Goal: Information Seeking & Learning: Learn about a topic

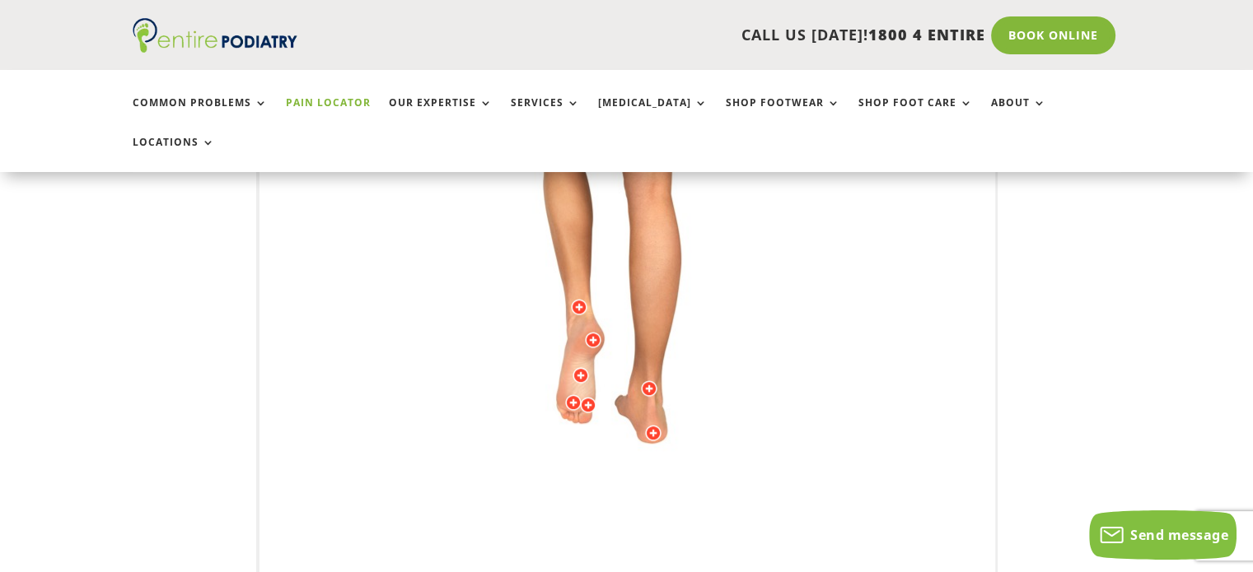
scroll to position [572, 0]
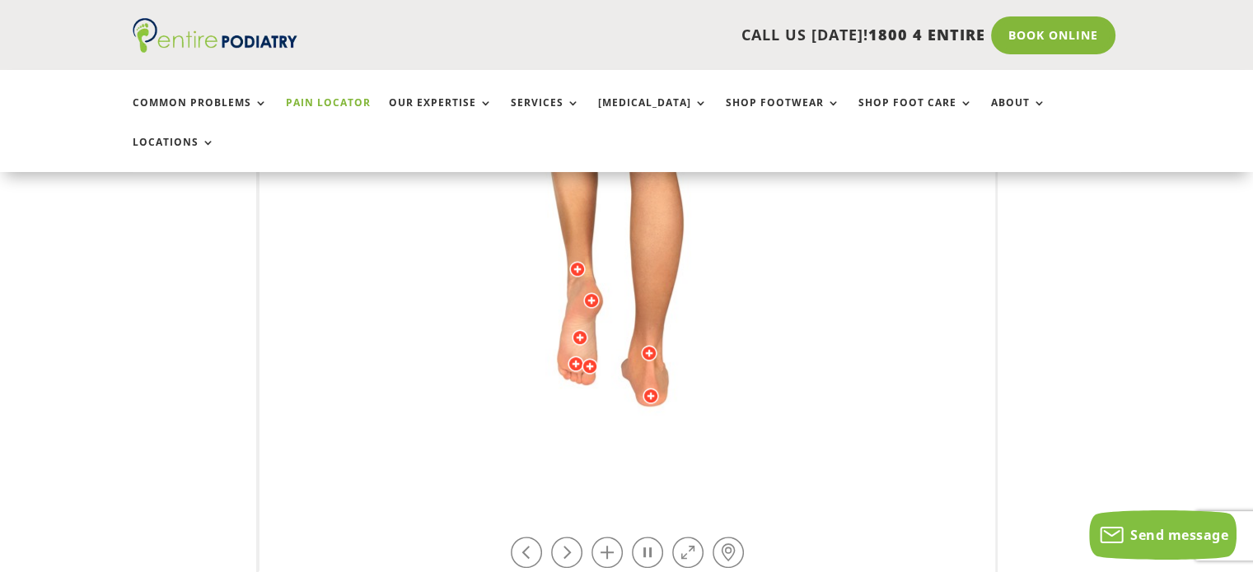
drag, startPoint x: 639, startPoint y: 509, endPoint x: 665, endPoint y: 479, distance: 39.1
click at [665, 479] on div "Licensed to [PERSON_NAME] Arts & Media Powered by WebRotate 360 ©" at bounding box center [627, 165] width 736 height 816
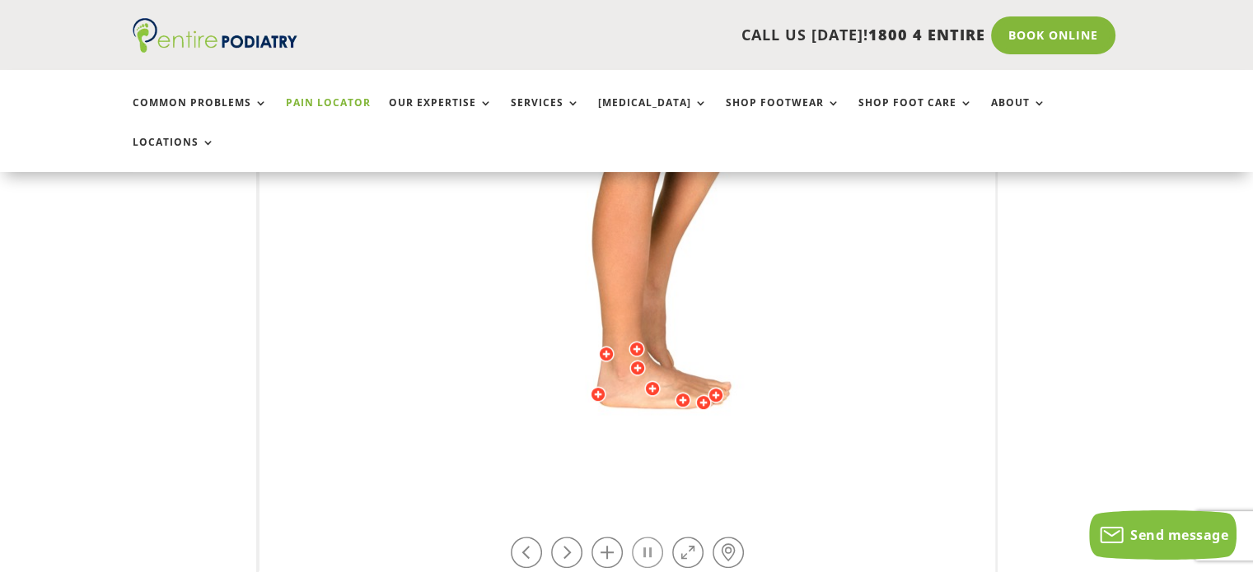
click at [646, 537] on link at bounding box center [647, 552] width 31 height 31
click at [644, 537] on link at bounding box center [647, 552] width 31 height 31
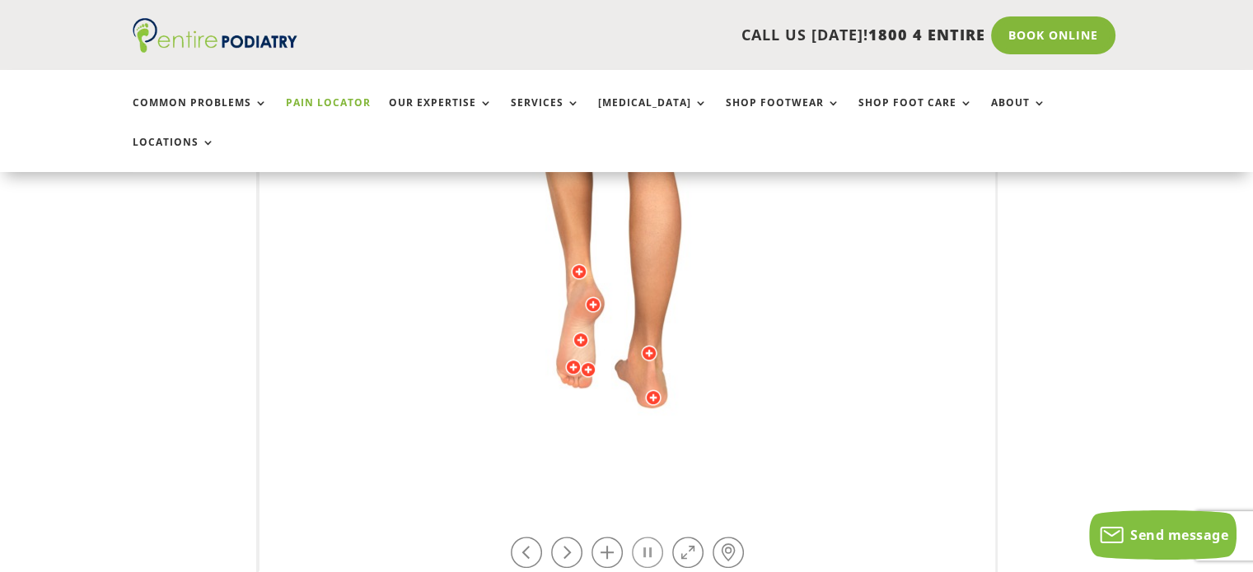
click at [645, 537] on link at bounding box center [647, 552] width 31 height 31
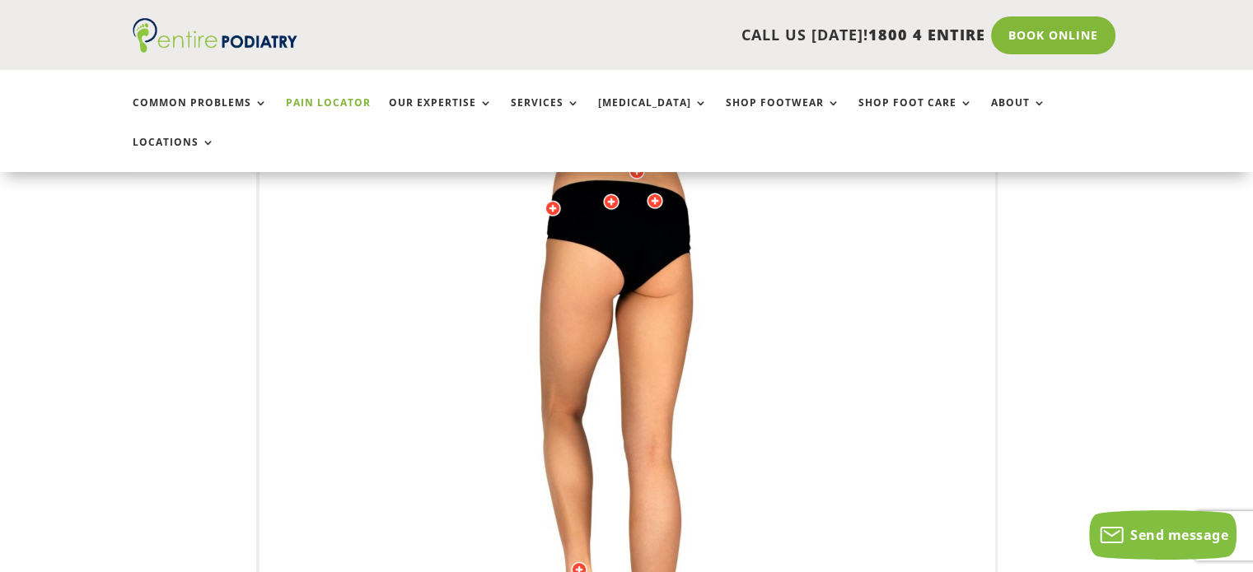
scroll to position [404, 0]
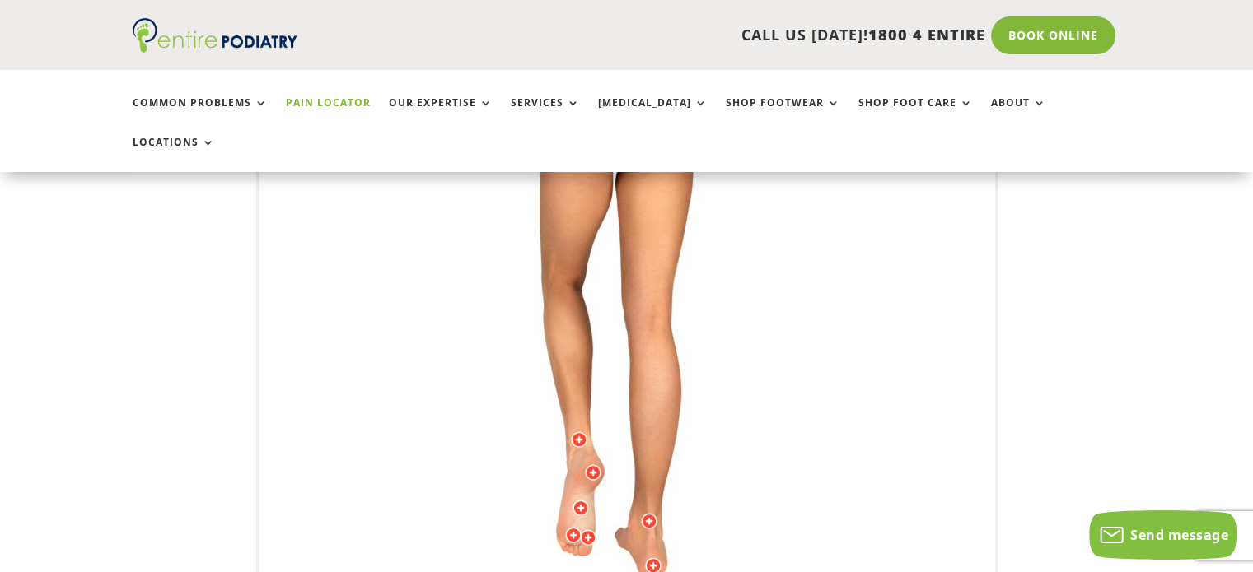
click at [577, 432] on div at bounding box center [579, 440] width 16 height 16
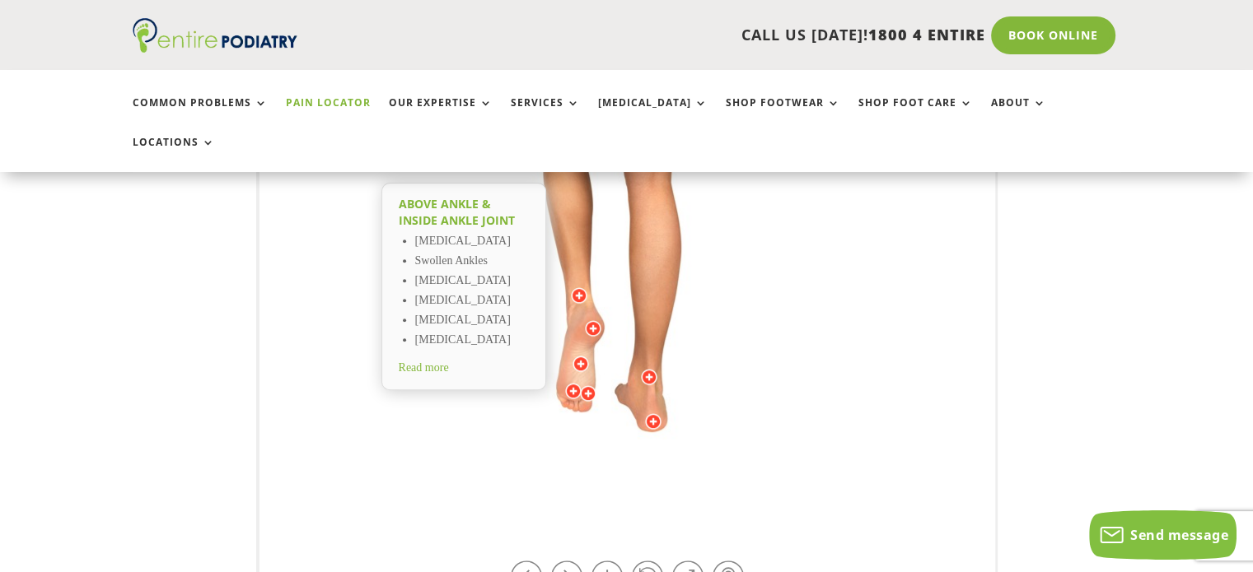
scroll to position [623, 0]
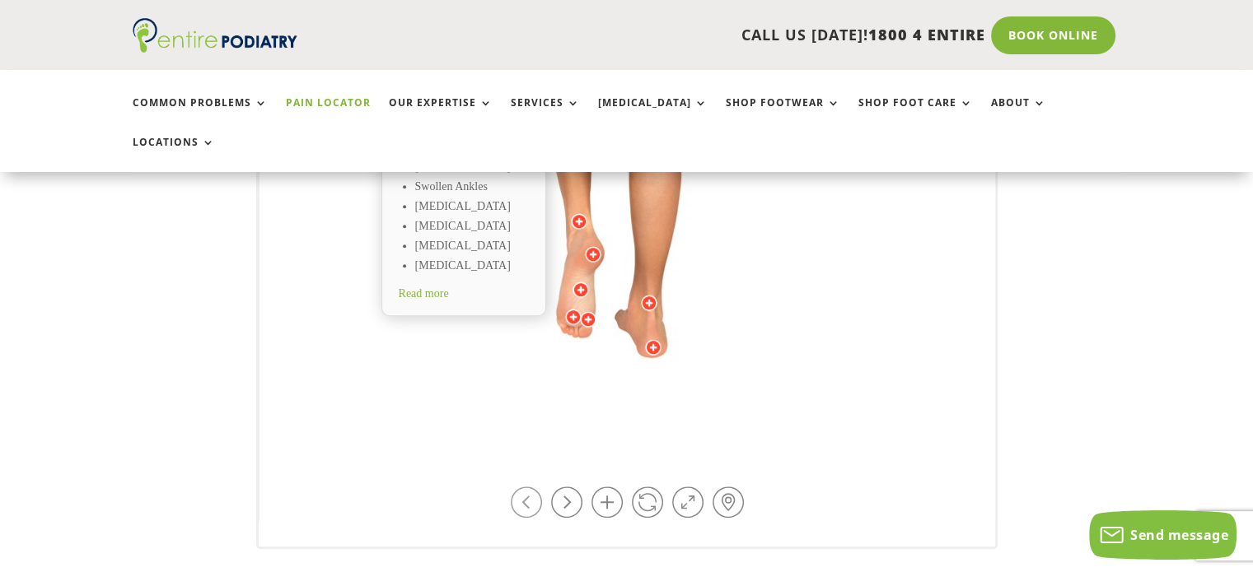
click at [521, 487] on link at bounding box center [526, 502] width 31 height 31
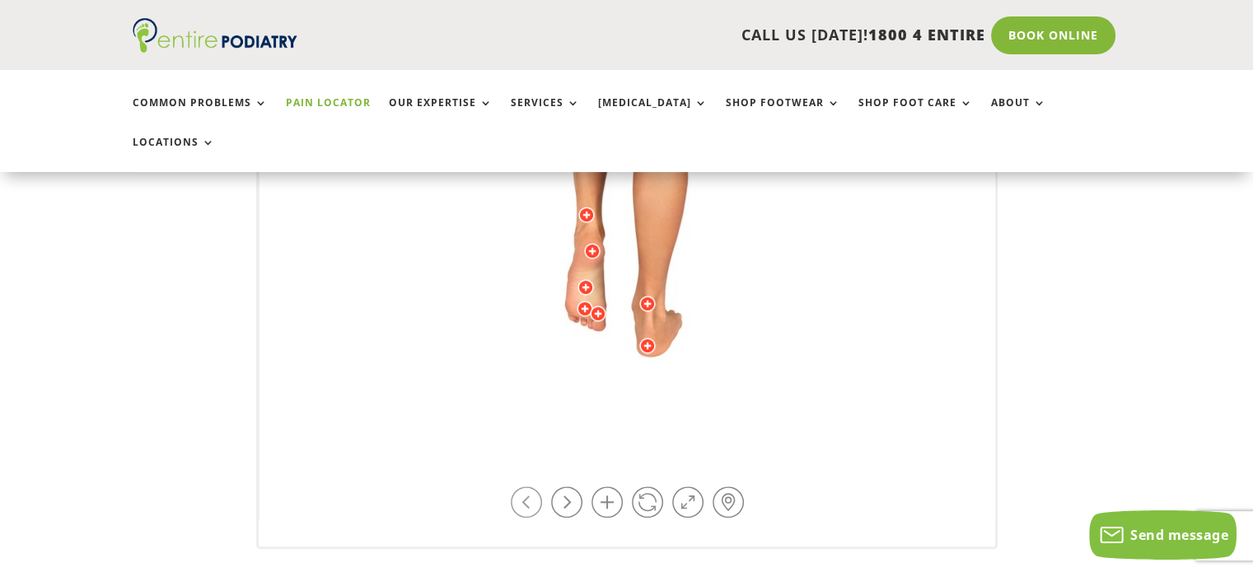
click at [521, 487] on link at bounding box center [526, 502] width 31 height 31
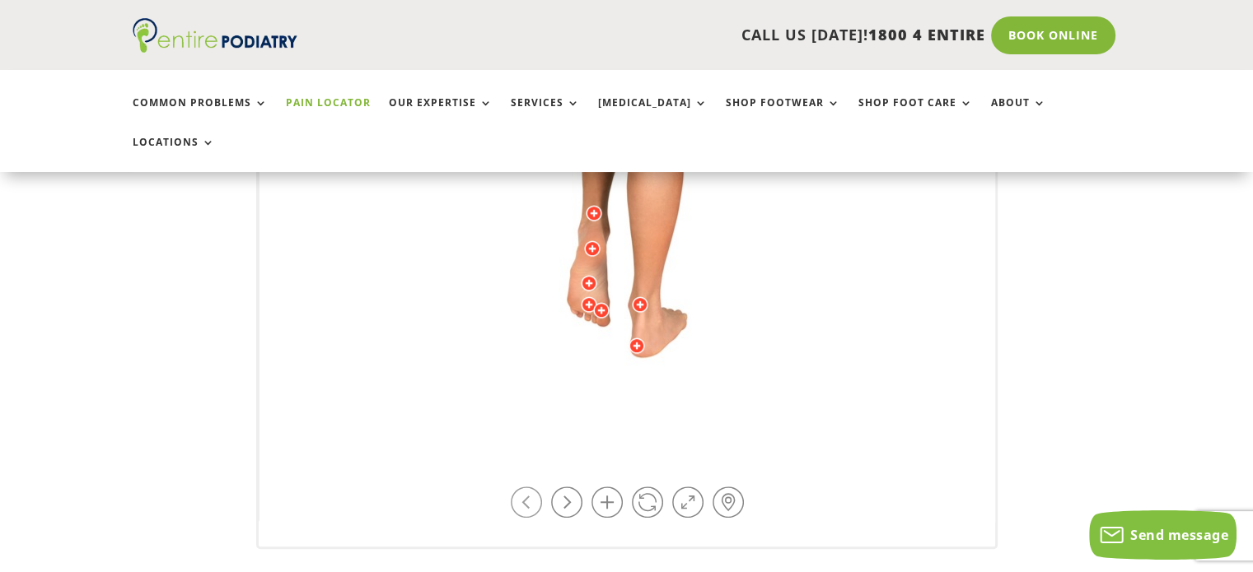
click at [521, 487] on link at bounding box center [526, 502] width 31 height 31
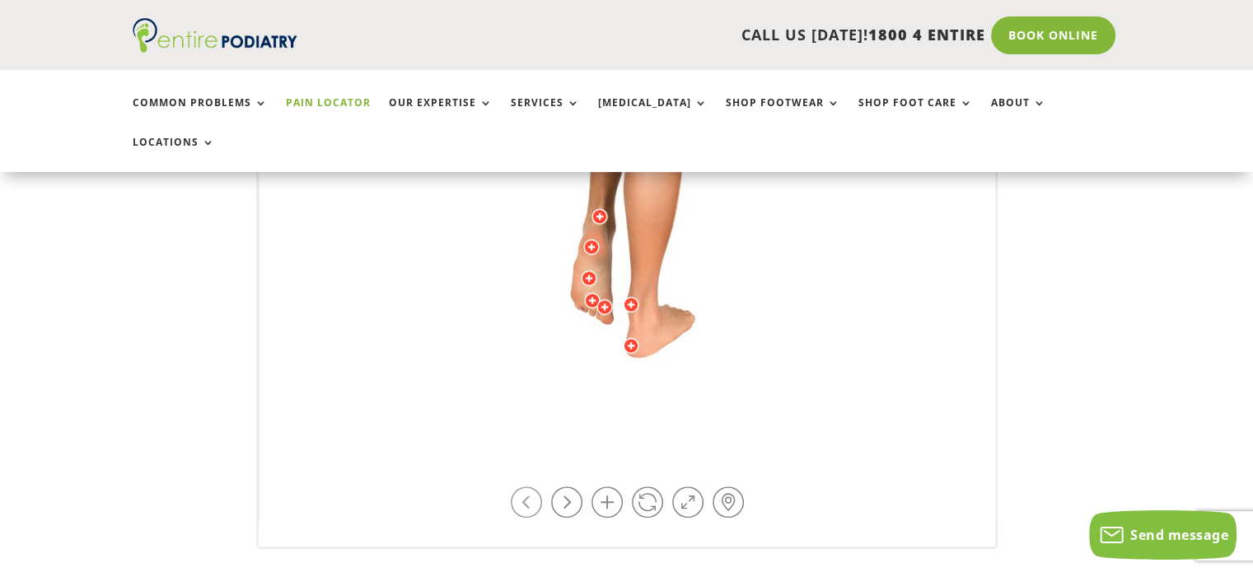
click at [521, 487] on link at bounding box center [526, 502] width 31 height 31
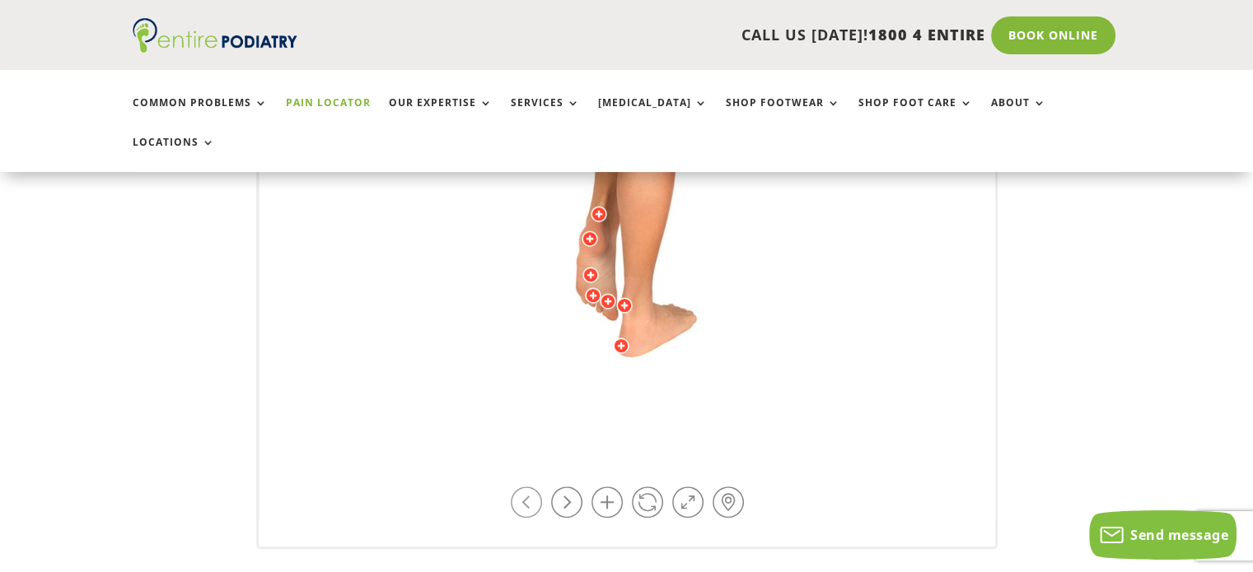
click at [521, 487] on link at bounding box center [526, 502] width 31 height 31
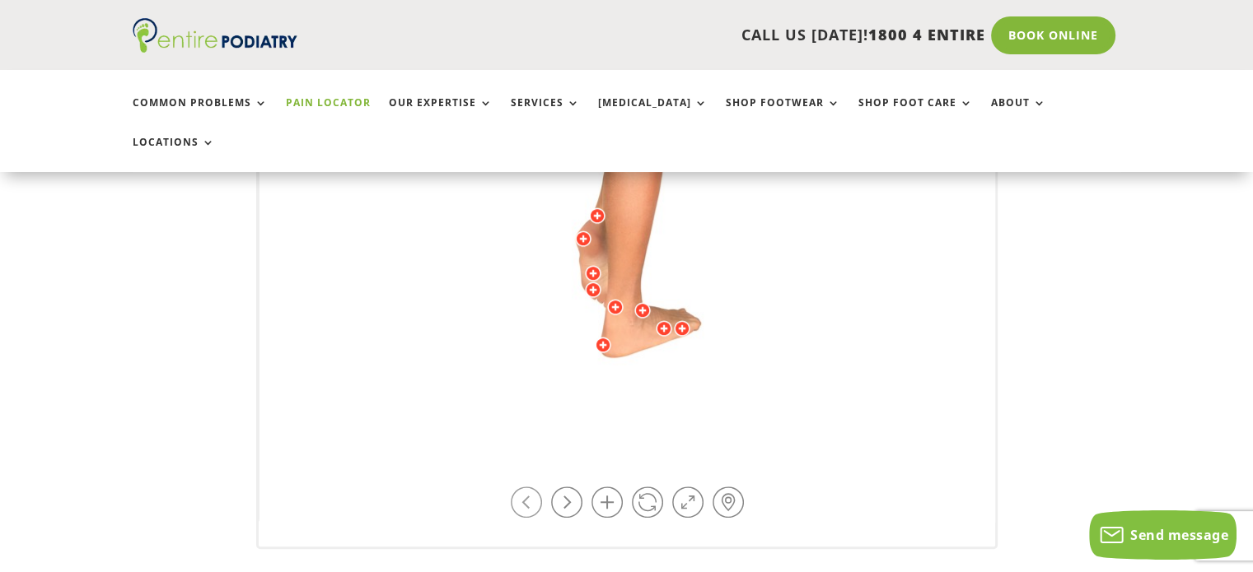
click at [521, 487] on link at bounding box center [526, 502] width 31 height 31
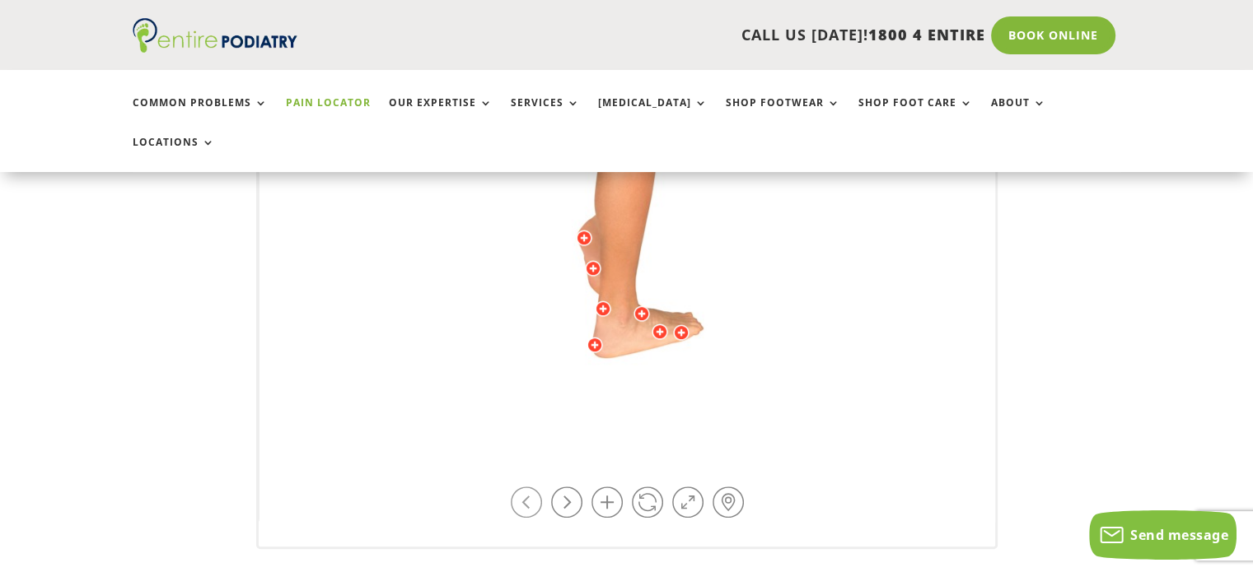
click at [521, 487] on link at bounding box center [526, 502] width 31 height 31
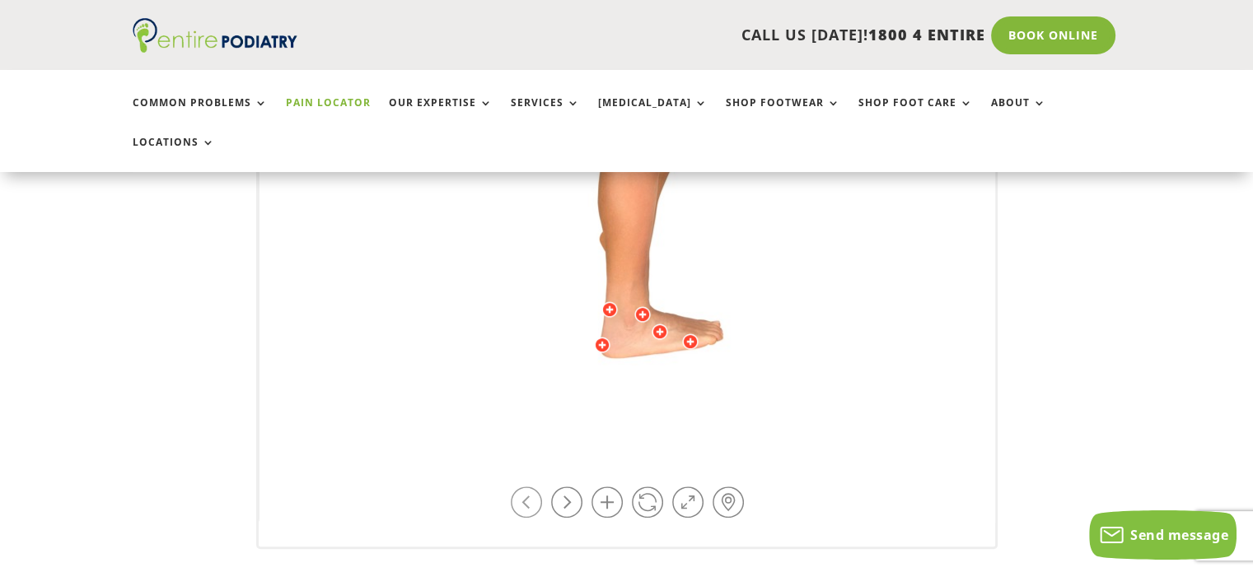
click at [521, 487] on link at bounding box center [526, 502] width 31 height 31
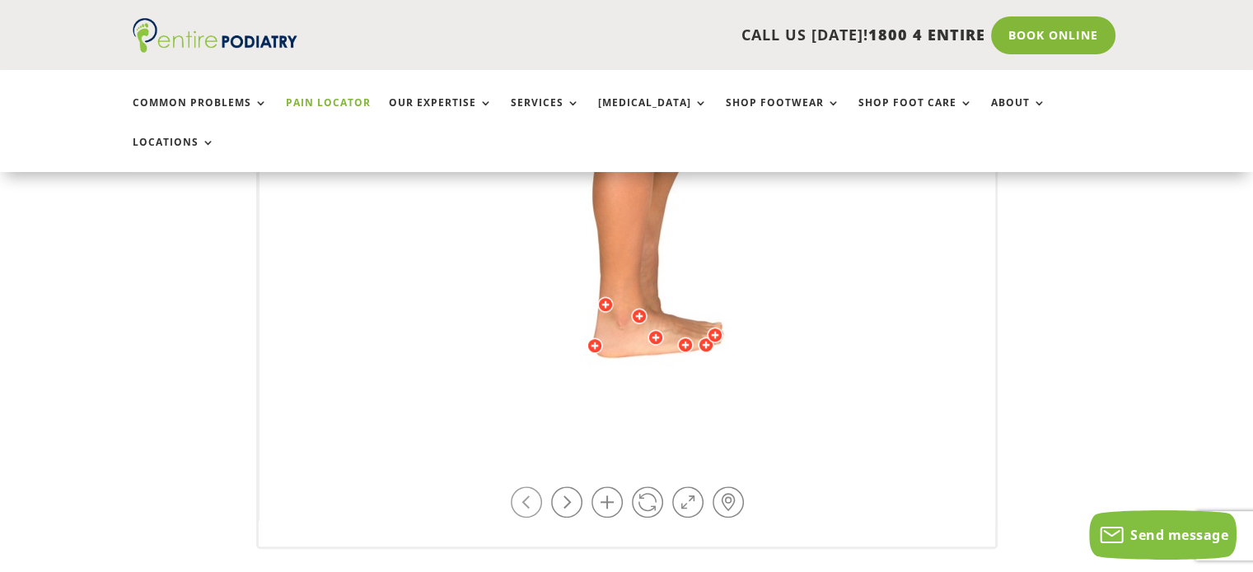
click at [521, 487] on link at bounding box center [526, 502] width 31 height 31
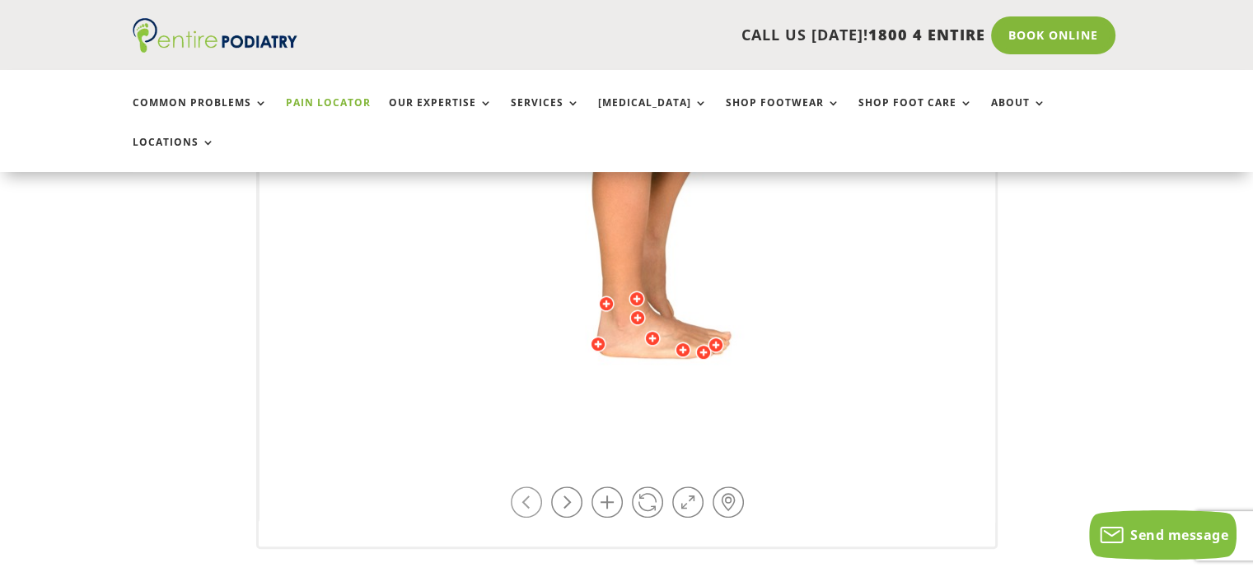
click at [521, 487] on link at bounding box center [526, 502] width 31 height 31
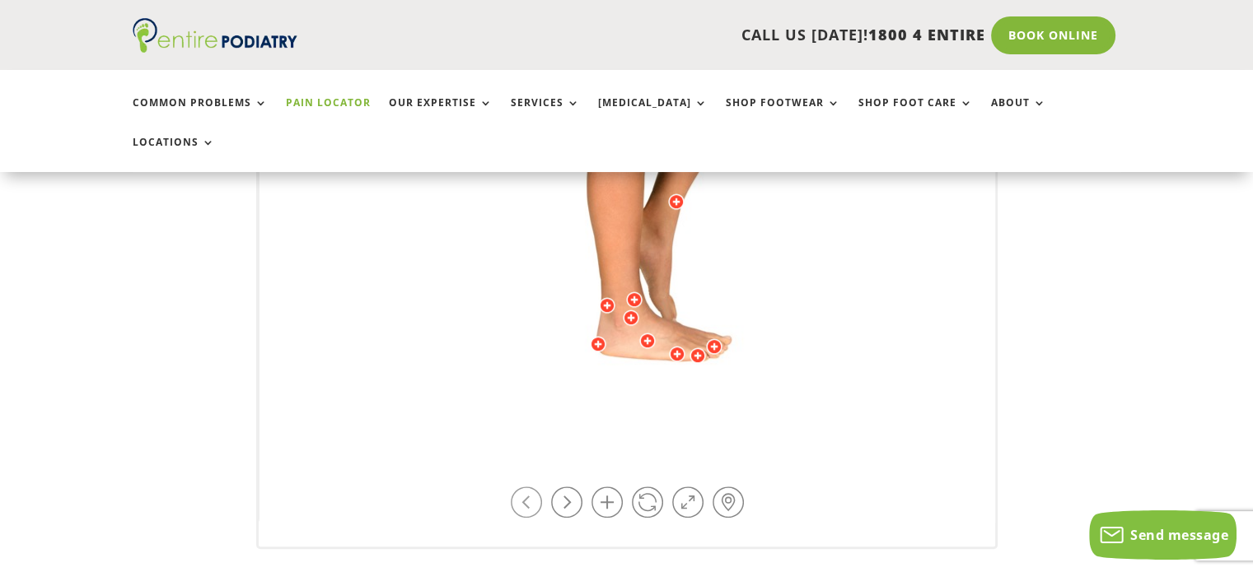
click at [521, 487] on link at bounding box center [526, 502] width 31 height 31
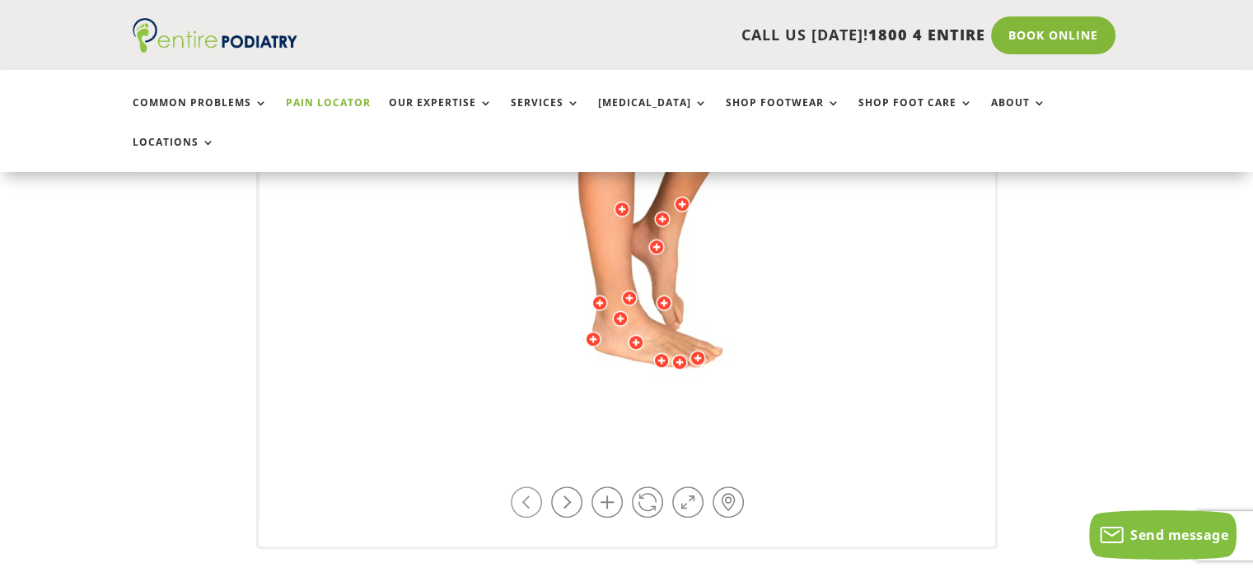
click at [521, 487] on link at bounding box center [526, 502] width 31 height 31
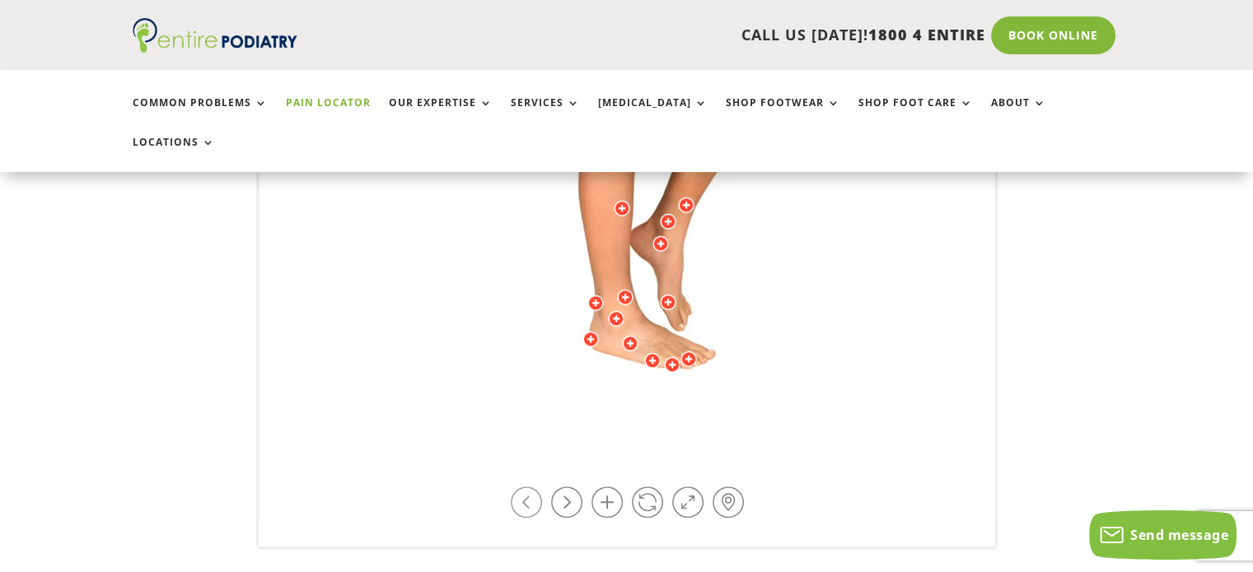
click at [521, 487] on link at bounding box center [526, 502] width 31 height 31
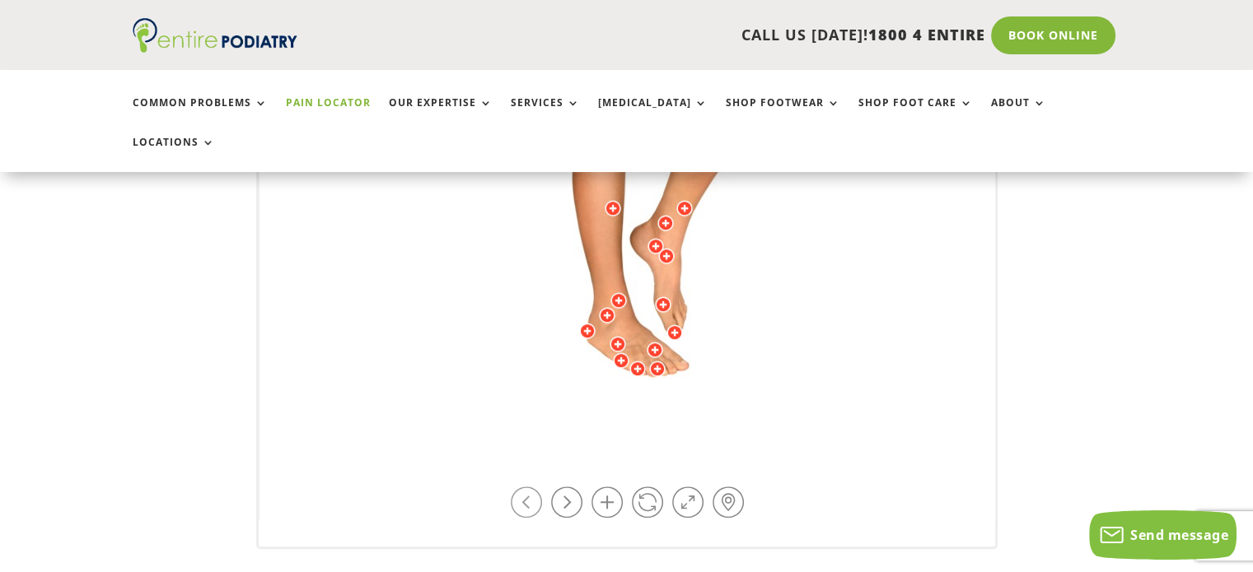
click at [521, 487] on link at bounding box center [526, 502] width 31 height 31
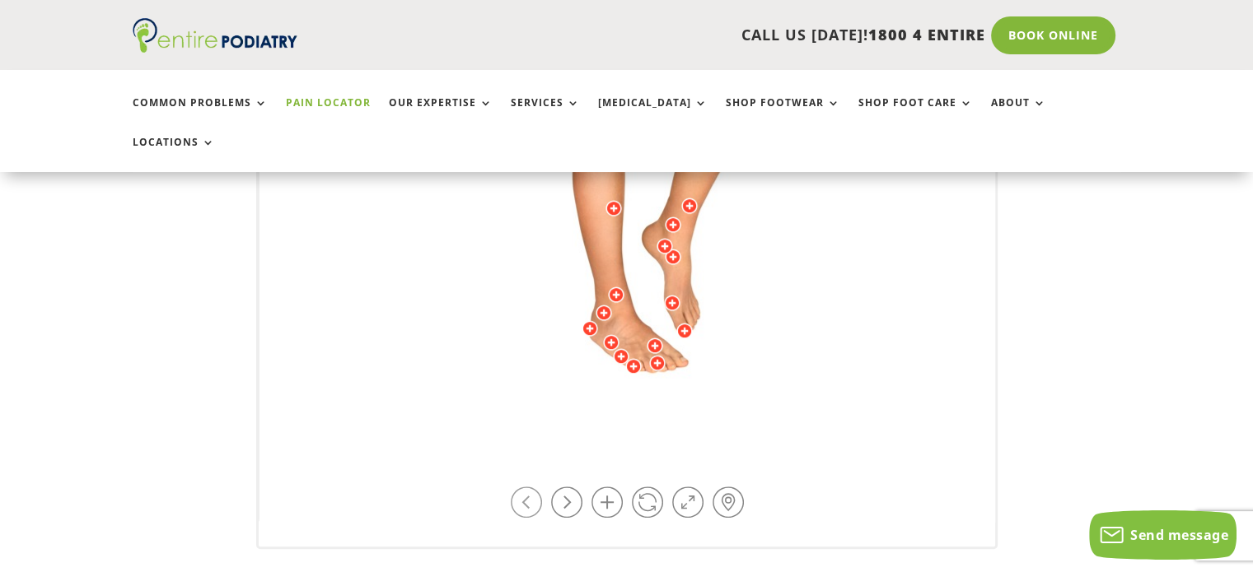
click at [521, 487] on link at bounding box center [526, 502] width 31 height 31
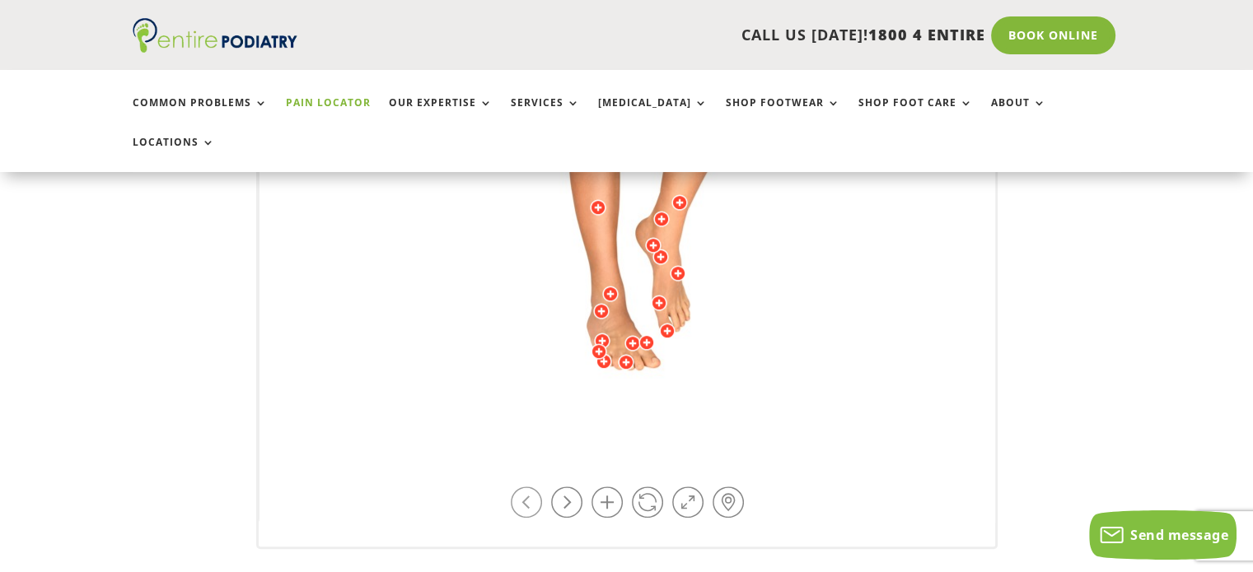
click at [521, 487] on link at bounding box center [526, 502] width 31 height 31
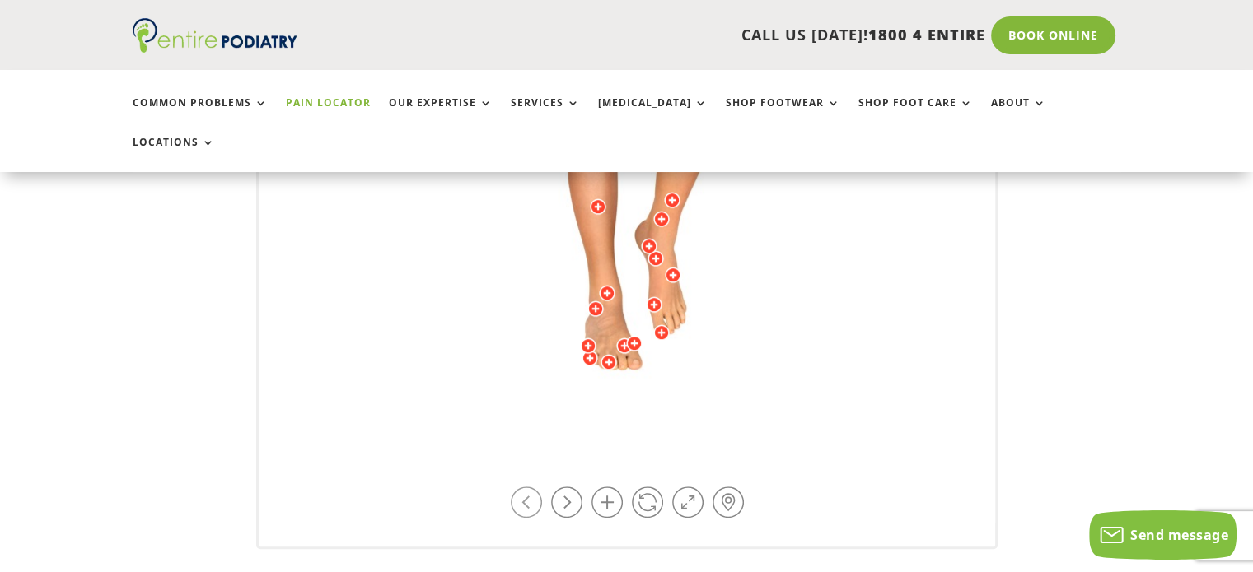
click at [521, 487] on link at bounding box center [526, 502] width 31 height 31
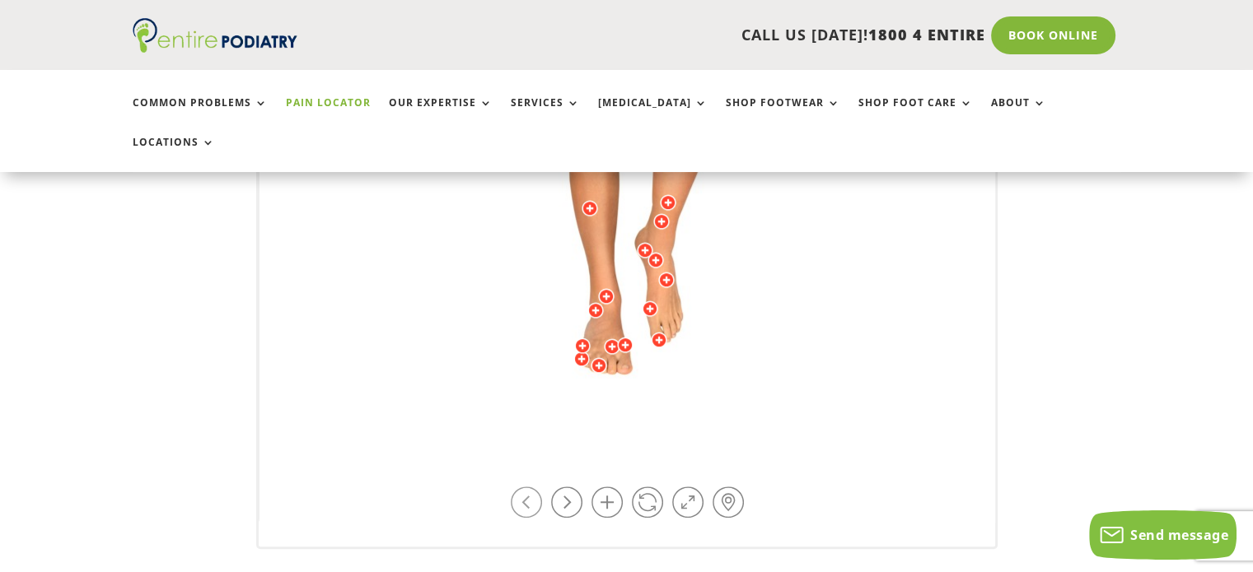
click at [521, 487] on link at bounding box center [526, 502] width 31 height 31
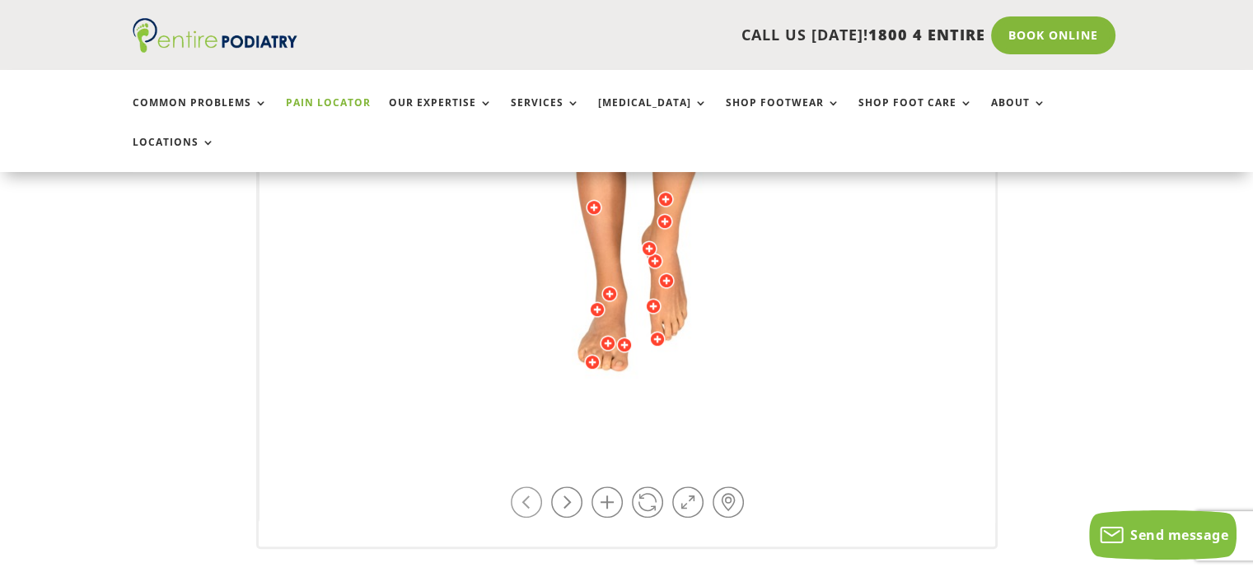
click at [521, 487] on link at bounding box center [526, 502] width 31 height 31
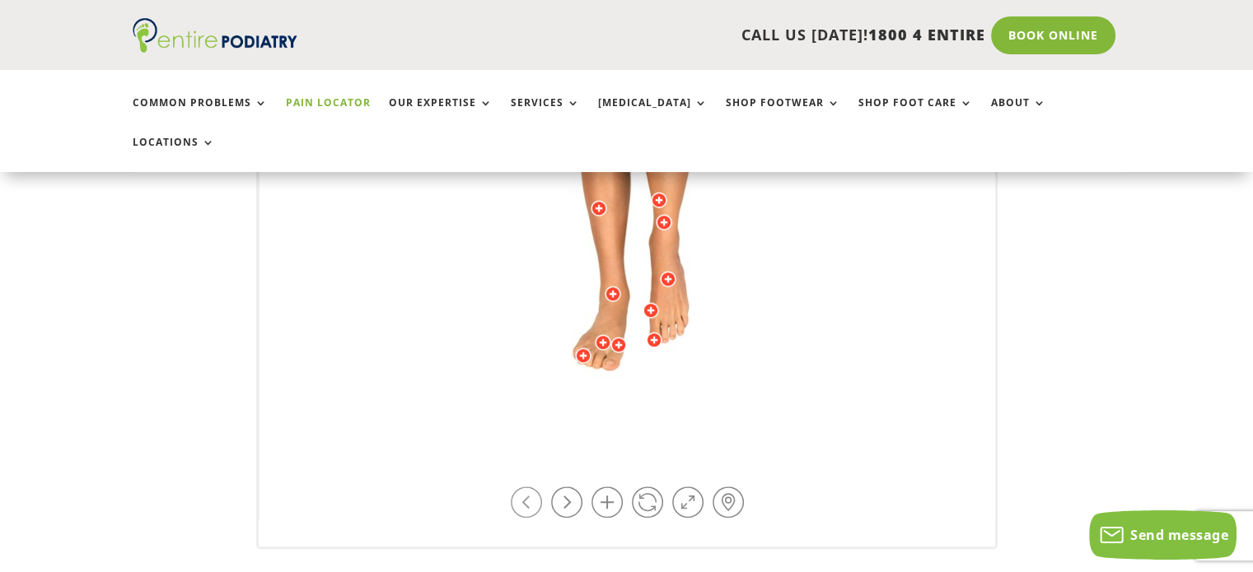
click at [521, 487] on link at bounding box center [526, 502] width 31 height 31
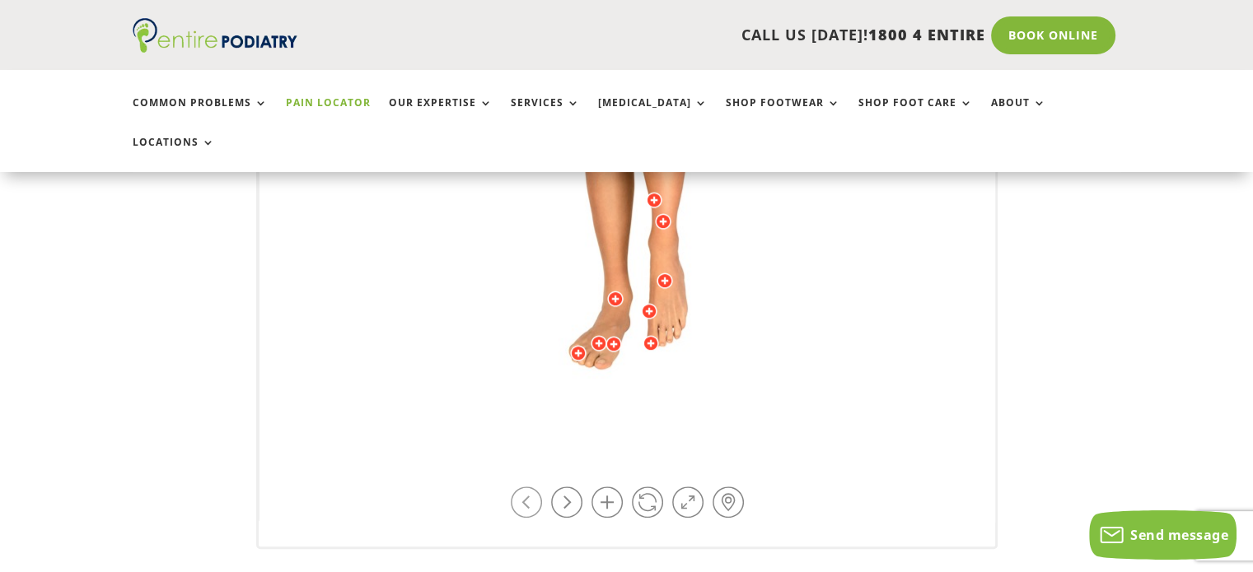
click at [521, 487] on link at bounding box center [526, 502] width 31 height 31
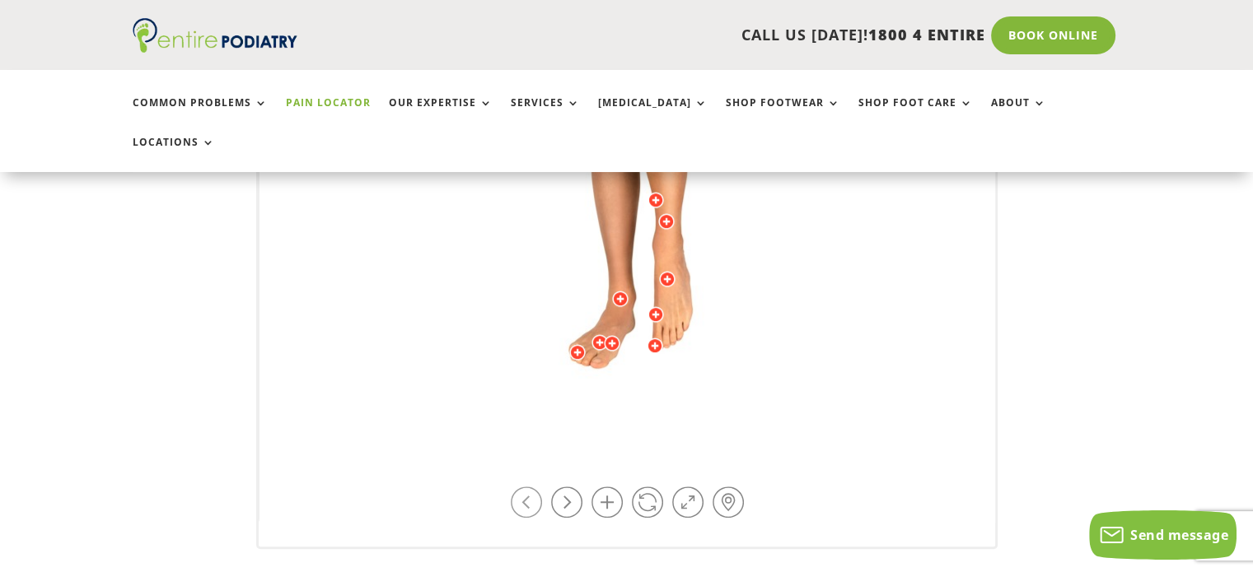
click at [521, 487] on link at bounding box center [526, 502] width 31 height 31
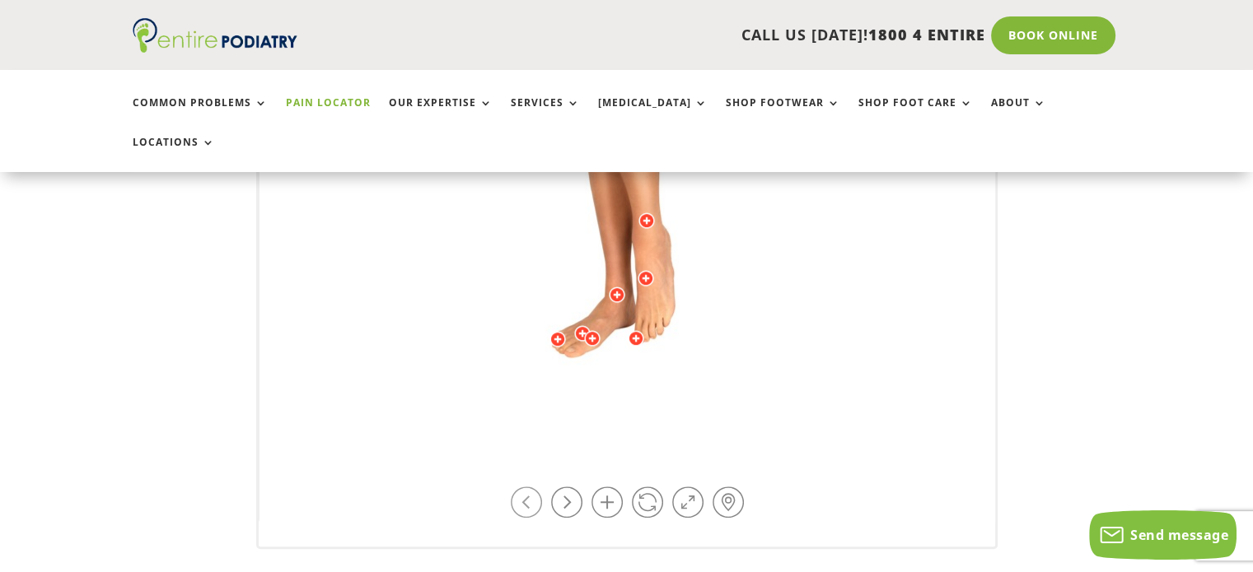
click at [521, 487] on link at bounding box center [526, 502] width 31 height 31
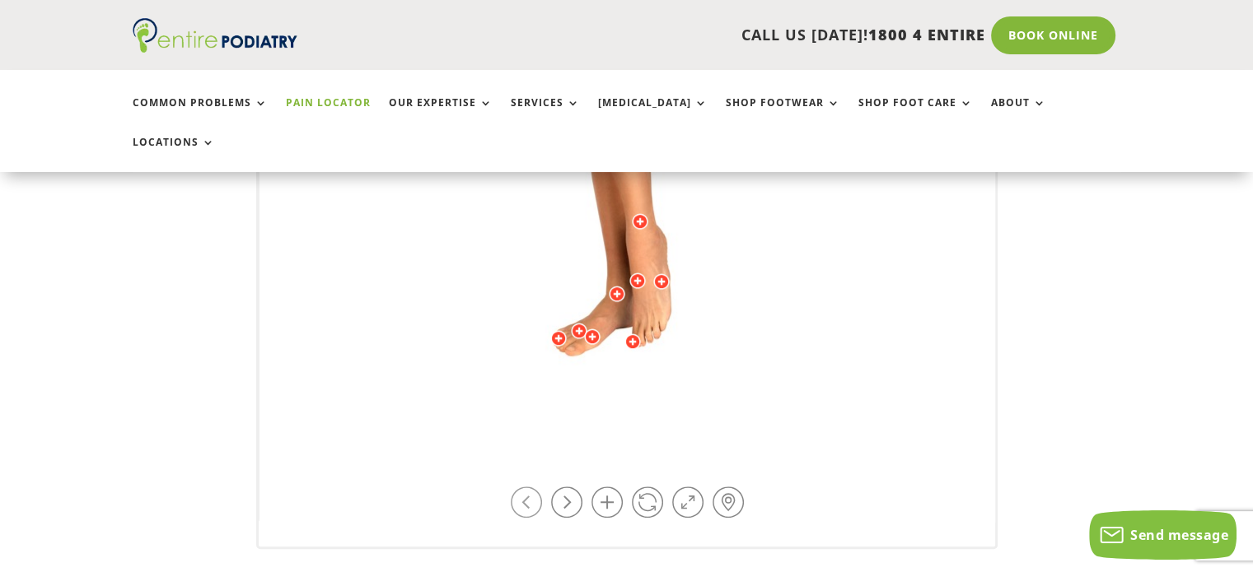
click at [521, 487] on link at bounding box center [526, 502] width 31 height 31
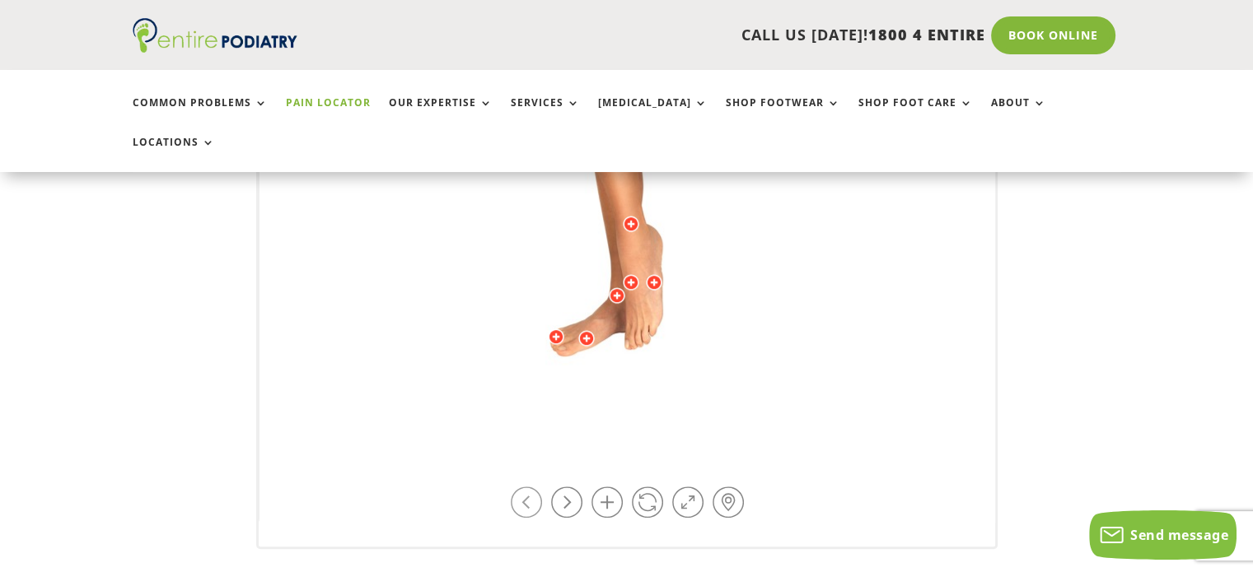
click at [521, 487] on link at bounding box center [526, 502] width 31 height 31
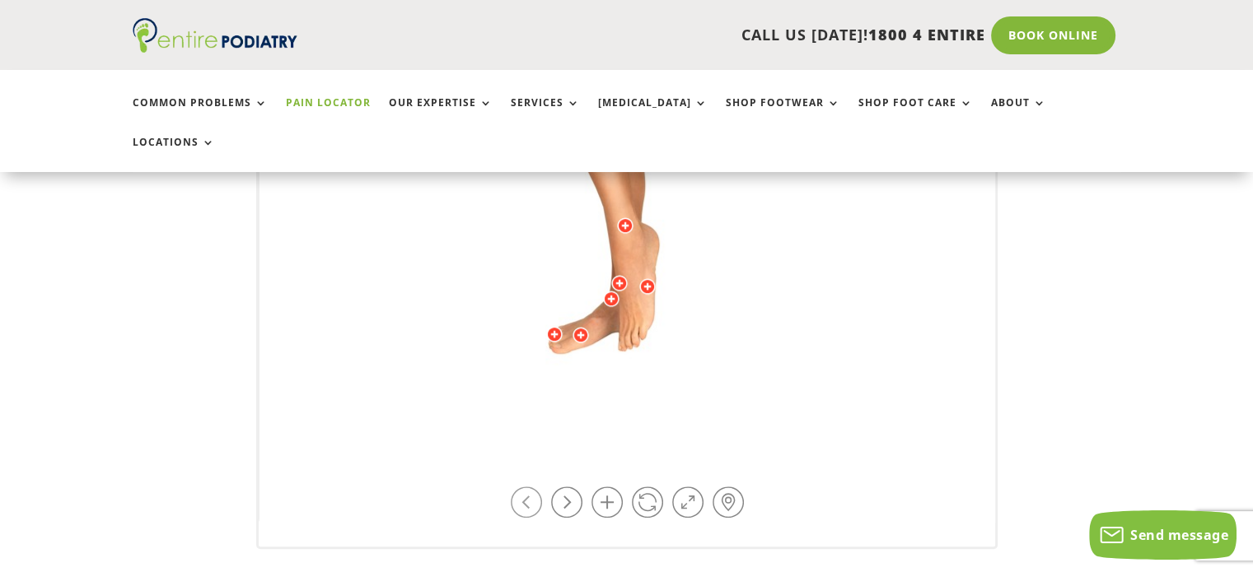
click at [521, 487] on link at bounding box center [526, 502] width 31 height 31
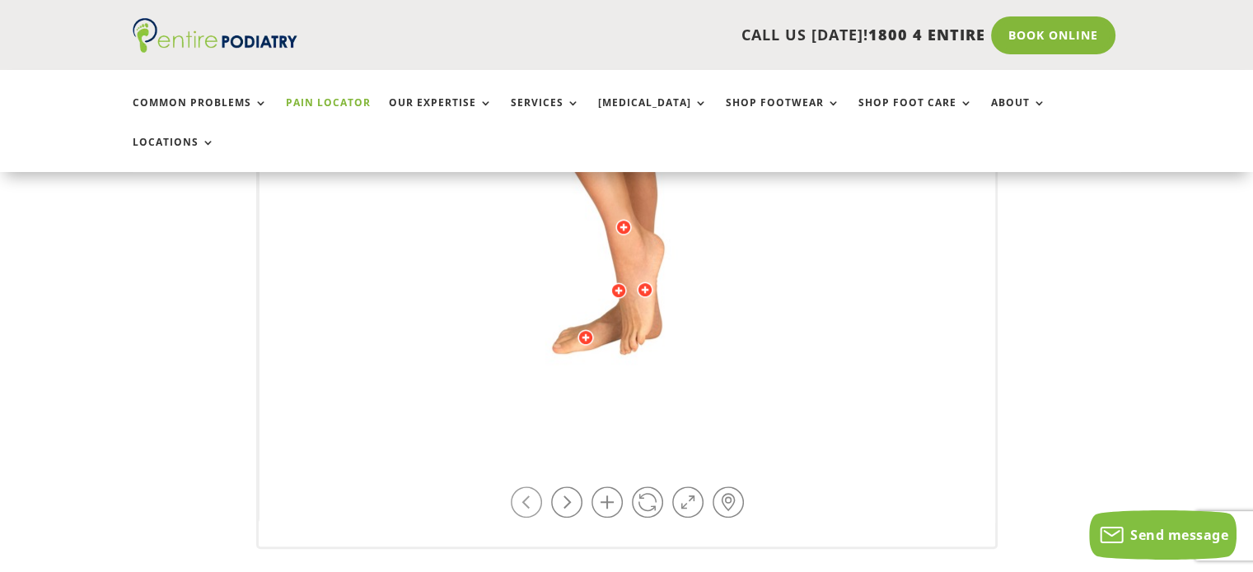
click at [521, 487] on link at bounding box center [526, 502] width 31 height 31
click at [645, 282] on div at bounding box center [645, 290] width 16 height 16
